Goal: Check status: Check status

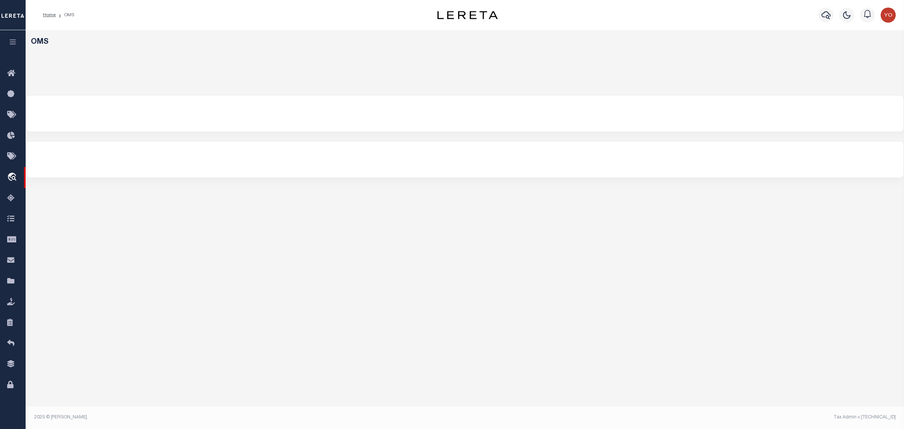
select select "200"
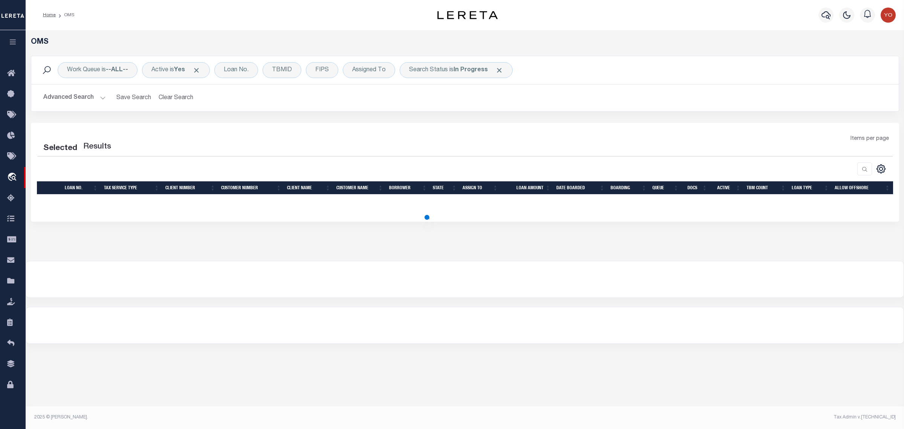
select select "200"
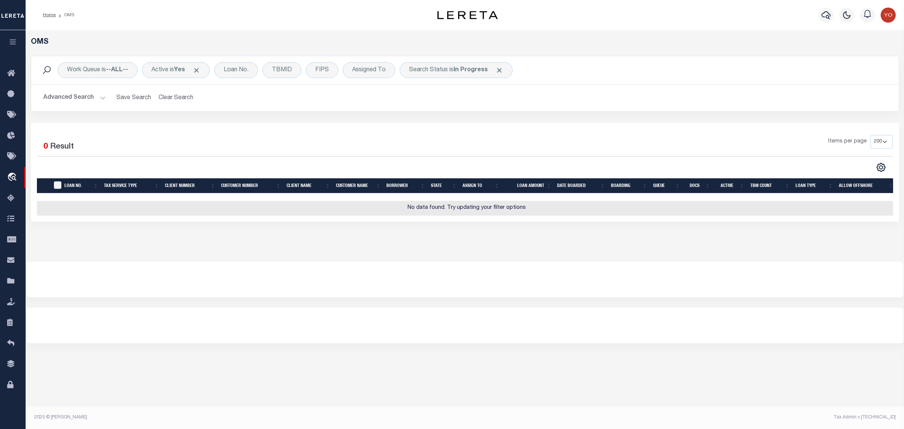
click at [101, 99] on button "Advanced Search" at bounding box center [74, 97] width 63 height 15
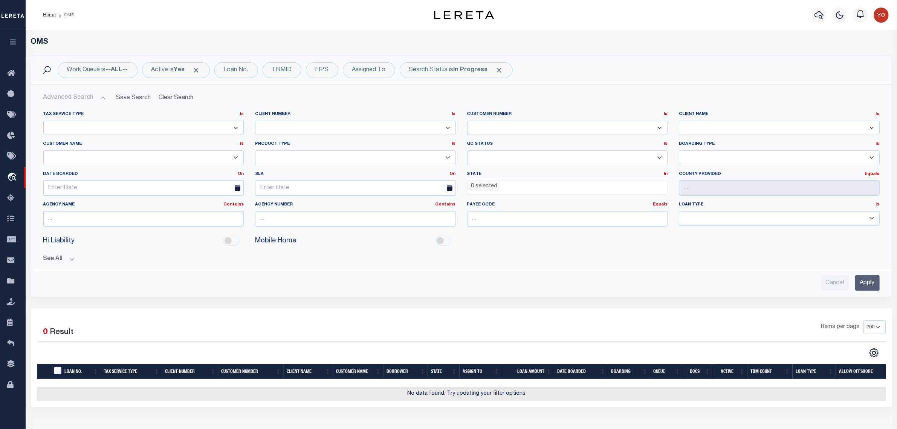
click at [101, 99] on button "Advanced Search" at bounding box center [74, 97] width 63 height 15
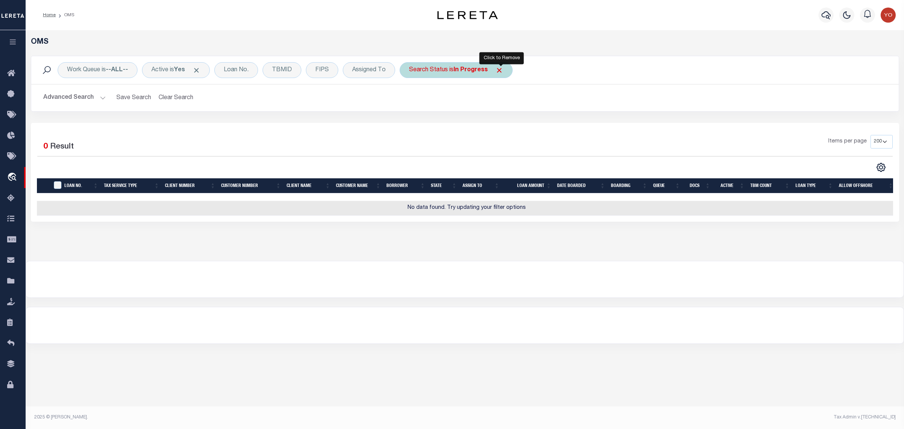
click at [501, 69] on span "Click to Remove" at bounding box center [499, 70] width 8 height 8
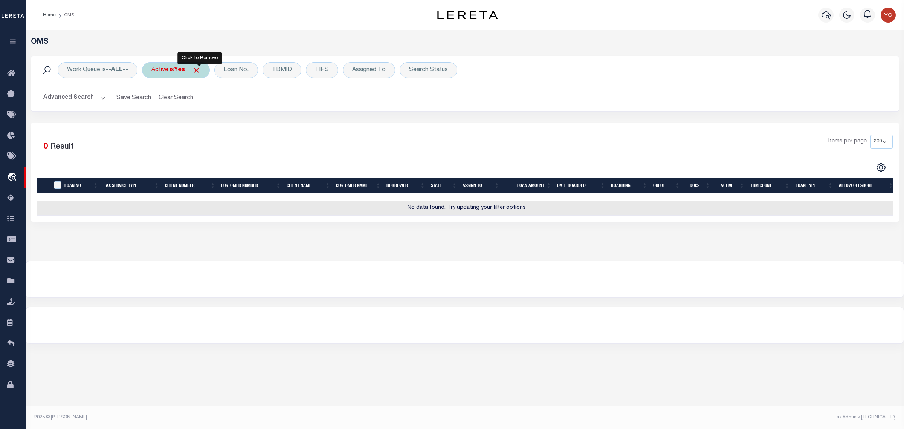
click at [200, 71] on span "Click to Remove" at bounding box center [196, 70] width 8 height 8
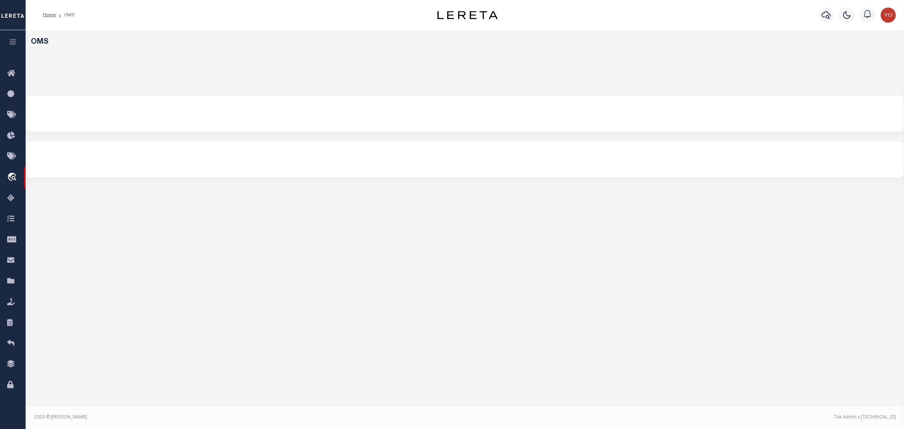
select select "200"
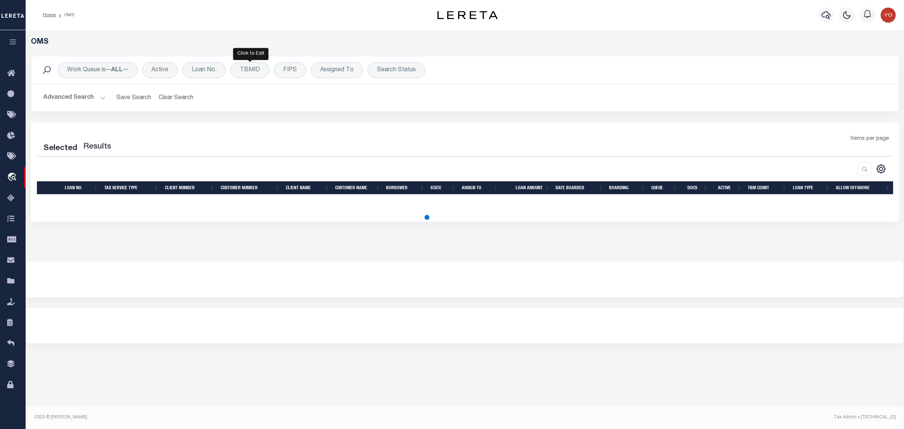
select select "200"
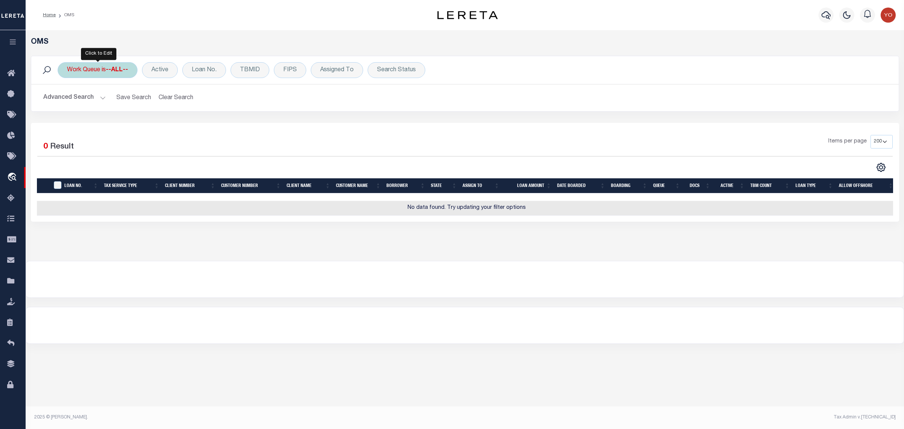
click at [106, 71] on div "Work Queue is --ALL--" at bounding box center [98, 70] width 80 height 16
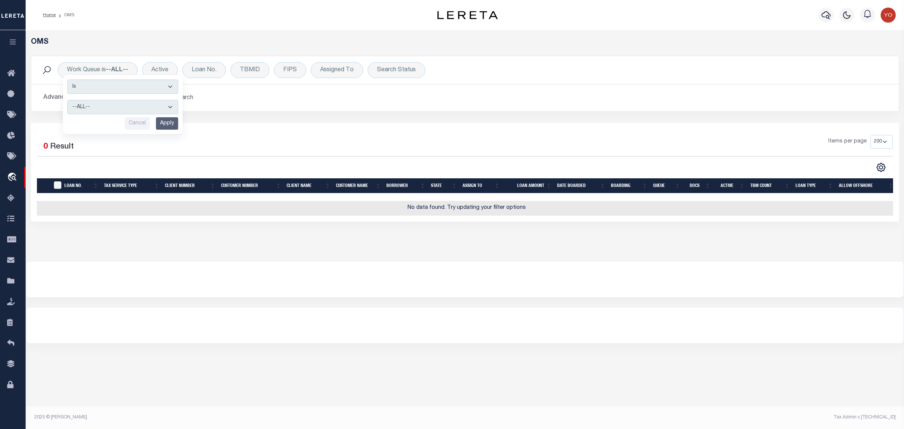
click at [303, 142] on div "Items per page 10 25 50 100 200" at bounding box center [573, 145] width 639 height 20
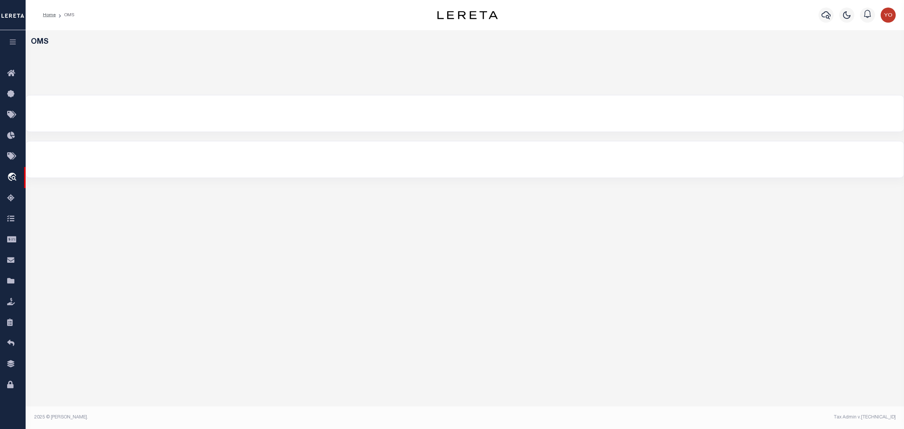
select select "200"
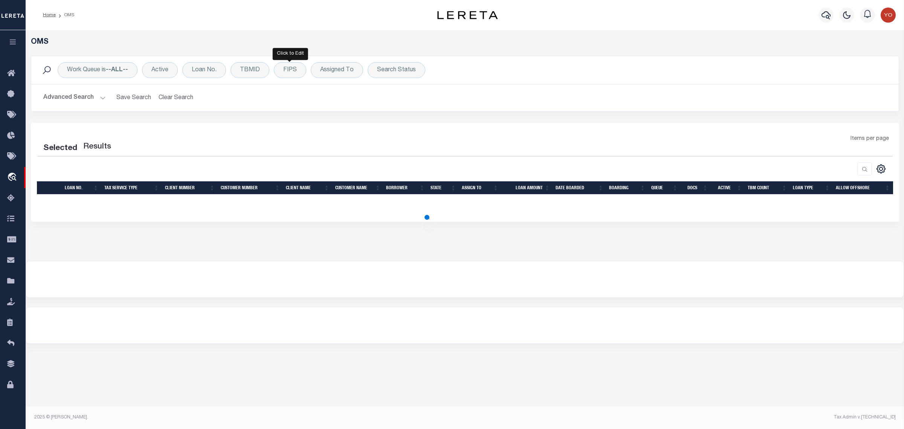
select select "200"
